Goal: Information Seeking & Learning: Learn about a topic

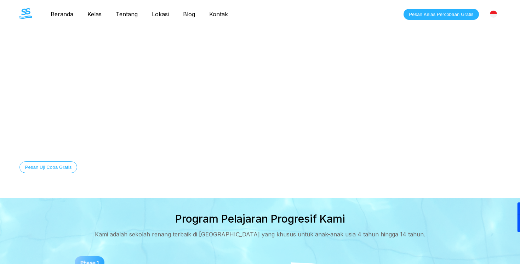
click at [93, 13] on link "Kelas" at bounding box center [94, 14] width 28 height 7
click at [64, 12] on link "Beranda" at bounding box center [62, 14] width 37 height 7
click at [96, 13] on link "Kelas" at bounding box center [94, 14] width 28 height 7
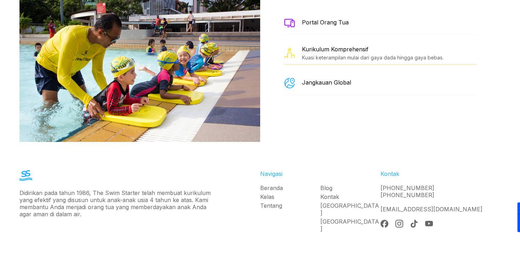
scroll to position [1289, 0]
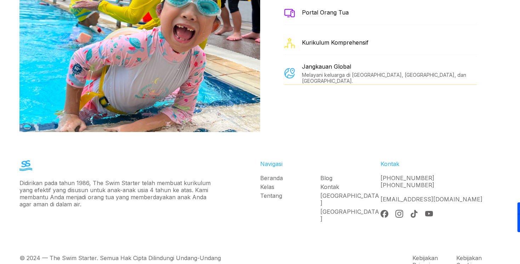
click at [328, 183] on link "Kontak" at bounding box center [350, 186] width 60 height 7
click at [332, 192] on link "[GEOGRAPHIC_DATA]" at bounding box center [350, 199] width 60 height 14
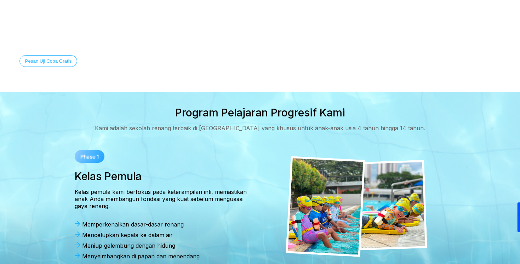
scroll to position [0, 0]
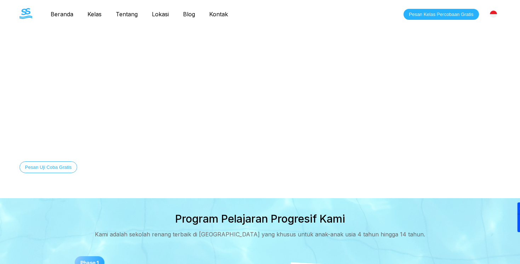
click at [159, 14] on link "Lokasi" at bounding box center [160, 14] width 31 height 7
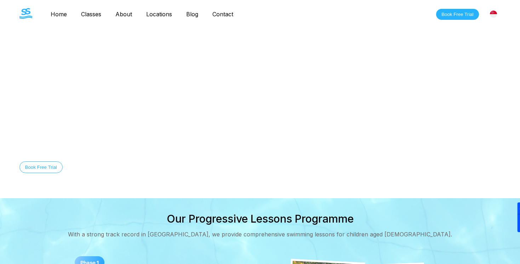
click at [61, 15] on link "Home" at bounding box center [59, 14] width 30 height 7
click at [65, 12] on link "Home" at bounding box center [59, 14] width 30 height 7
click at [88, 12] on link "Classes" at bounding box center [91, 14] width 34 height 7
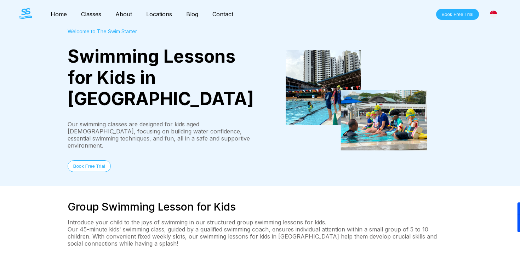
click at [276, 226] on p "Our 45-minute kids' swimming class, guided by a qualified swimming coach, ensur…" at bounding box center [260, 236] width 385 height 21
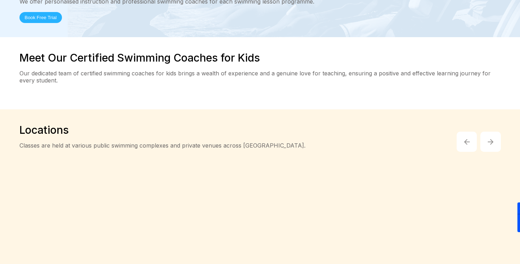
scroll to position [1206, 0]
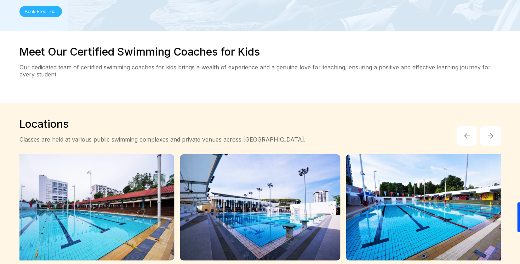
click at [486, 126] on button "button" at bounding box center [491, 136] width 21 height 21
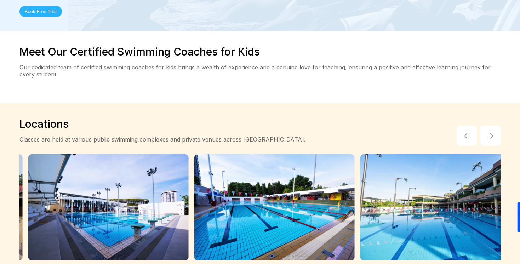
click at [486, 126] on button "button" at bounding box center [491, 136] width 21 height 21
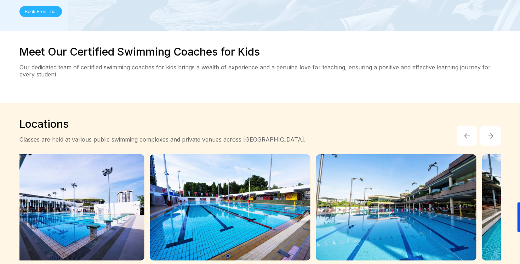
click at [486, 126] on button "button" at bounding box center [491, 136] width 21 height 21
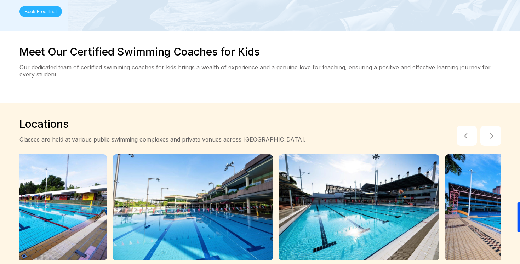
click at [486, 126] on button "button" at bounding box center [491, 136] width 21 height 21
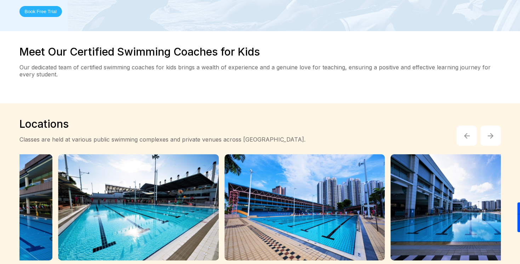
click at [486, 126] on button "button" at bounding box center [491, 136] width 21 height 21
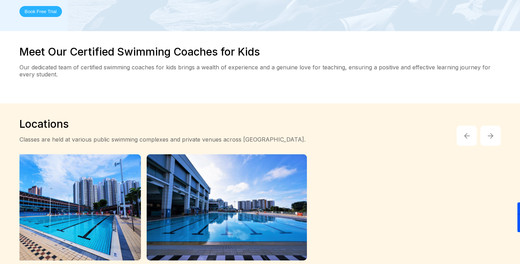
click at [486, 126] on button "button" at bounding box center [491, 136] width 21 height 21
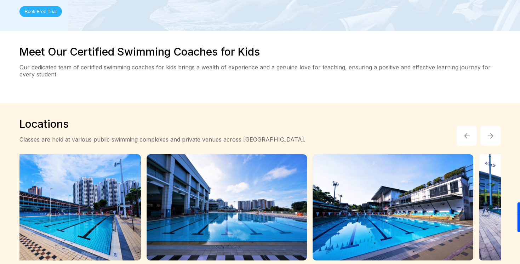
click at [486, 126] on button "button" at bounding box center [491, 136] width 21 height 21
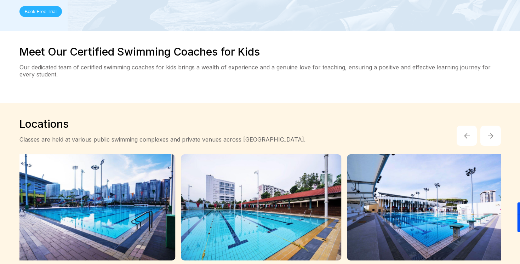
click at [486, 126] on button "button" at bounding box center [491, 136] width 21 height 21
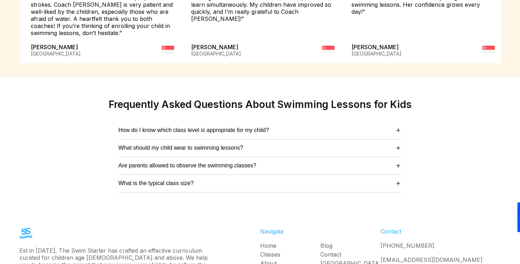
scroll to position [1791, 0]
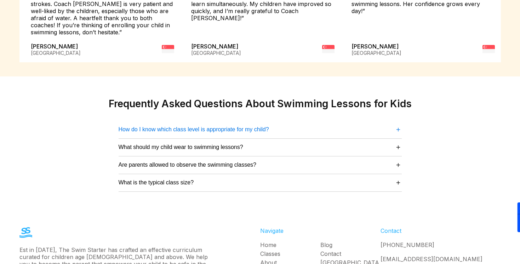
click at [401, 125] on span "＋" at bounding box center [398, 130] width 7 height 10
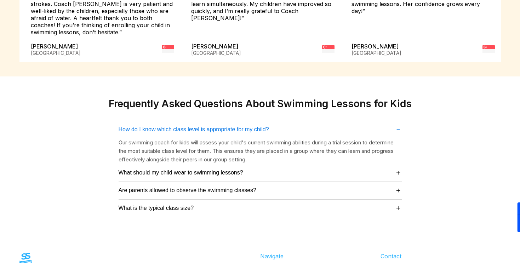
click at [401, 125] on span "－" at bounding box center [398, 130] width 7 height 10
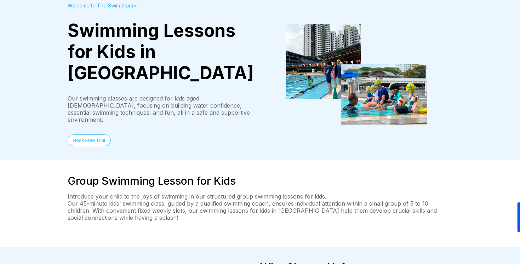
scroll to position [0, 0]
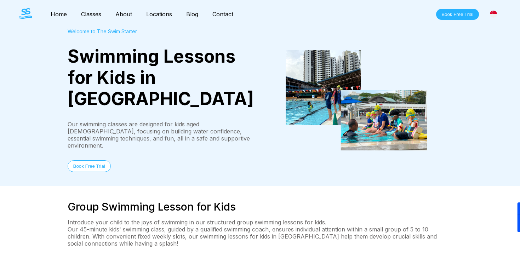
click at [121, 17] on link "About" at bounding box center [123, 14] width 31 height 7
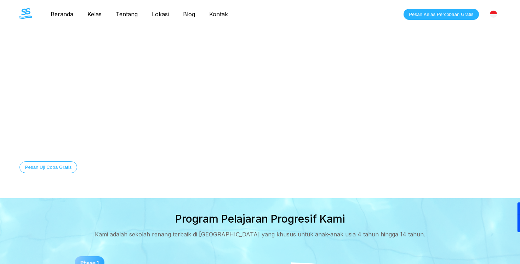
click at [94, 10] on nav "Beranda Kelas Tentang Lokasi Blog Kontak" at bounding box center [140, 14] width 192 height 12
click at [96, 13] on link "Kelas" at bounding box center [94, 14] width 28 height 7
